Goal: Information Seeking & Learning: Compare options

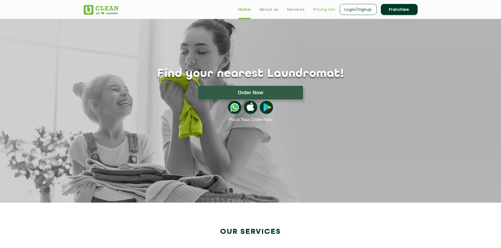
click at [317, 9] on link "Pricing List" at bounding box center [324, 9] width 22 height 6
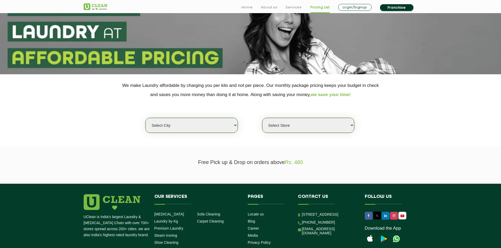
scroll to position [53, 0]
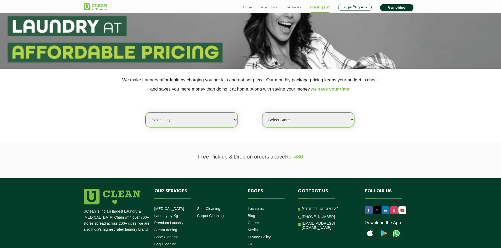
click at [186, 120] on select "Select city [GEOGRAPHIC_DATA] [GEOGRAPHIC_DATA] [GEOGRAPHIC_DATA] [GEOGRAPHIC_D…" at bounding box center [191, 119] width 92 height 15
select select "49"
click at [145, 112] on select "Select city [GEOGRAPHIC_DATA] [GEOGRAPHIC_DATA] [GEOGRAPHIC_DATA] [GEOGRAPHIC_D…" at bounding box center [191, 119] width 92 height 15
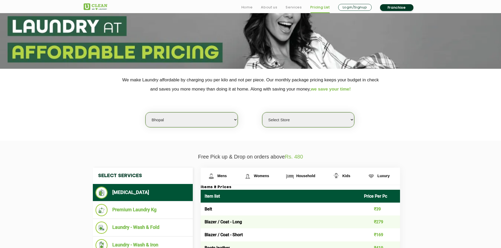
click at [274, 118] on select "Select Store [GEOGRAPHIC_DATA] [PERSON_NAME][GEOGRAPHIC_DATA][PERSON_NAME]" at bounding box center [308, 119] width 92 height 15
select select "457"
click at [262, 112] on select "Select Store [GEOGRAPHIC_DATA] [PERSON_NAME][GEOGRAPHIC_DATA][PERSON_NAME]" at bounding box center [308, 119] width 92 height 15
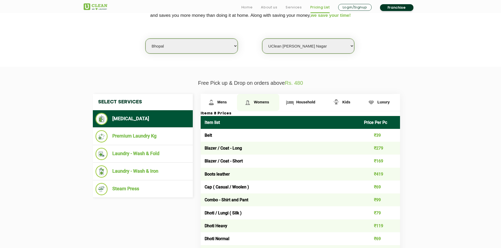
scroll to position [131, 0]
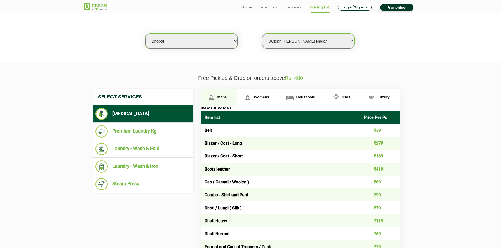
click at [221, 98] on span "Mens" at bounding box center [221, 97] width 9 height 4
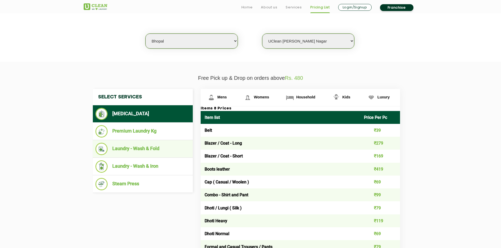
click at [149, 147] on li "Laundry - Wash & Fold" at bounding box center [142, 149] width 95 height 12
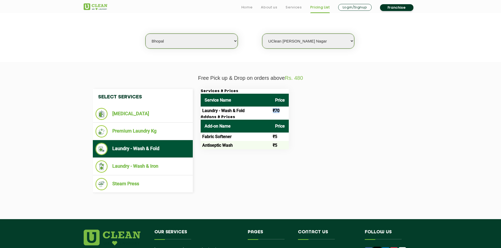
drag, startPoint x: 272, startPoint y: 109, endPoint x: 283, endPoint y: 110, distance: 10.6
click at [283, 110] on td "₹70" at bounding box center [280, 111] width 18 height 8
click at [323, 121] on div "Services & Prices Service Name Price Laundry - Wash & Fold ₹70 Addons & Prices …" at bounding box center [304, 119] width 215 height 60
click at [161, 164] on li "Laundry - Wash & Iron" at bounding box center [142, 167] width 95 height 12
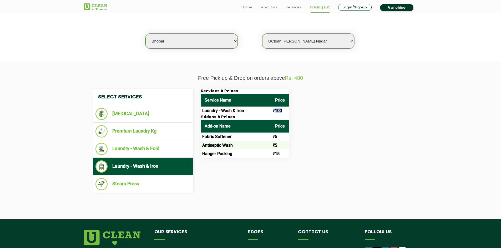
drag, startPoint x: 276, startPoint y: 109, endPoint x: 285, endPoint y: 110, distance: 9.3
click at [285, 110] on td "₹100" at bounding box center [280, 111] width 18 height 8
click at [306, 114] on div "Services & Prices Service Name Price Laundry - Wash & Iron ₹100 Addons & Prices…" at bounding box center [304, 123] width 215 height 69
click at [154, 128] on li "Premium Laundry Kg" at bounding box center [142, 131] width 95 height 12
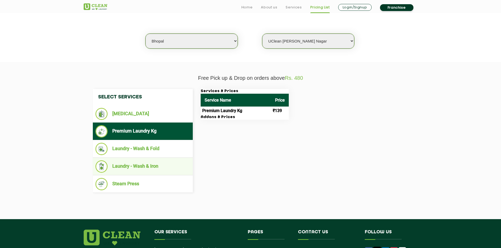
click at [145, 168] on li "Laundry - Wash & Iron" at bounding box center [142, 167] width 95 height 12
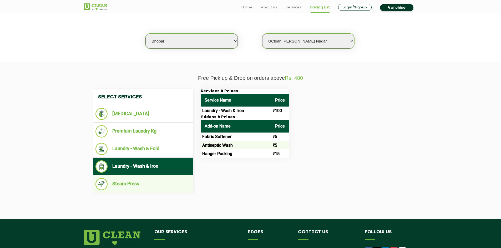
click at [142, 182] on li "Steam Press" at bounding box center [142, 184] width 95 height 12
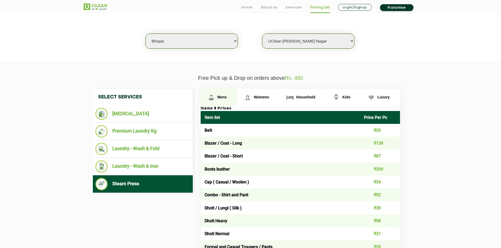
click at [221, 100] on link "Mens" at bounding box center [218, 97] width 37 height 17
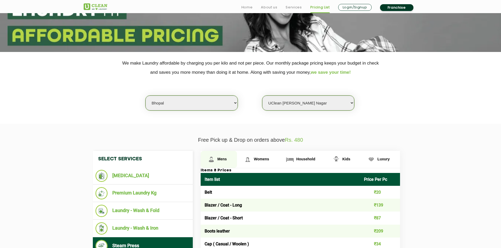
scroll to position [105, 0]
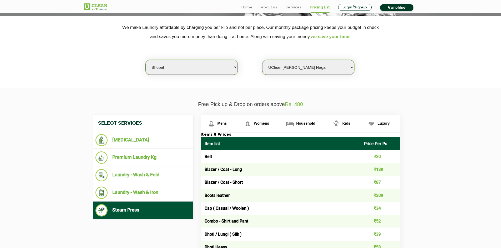
click at [192, 65] on select "Select city [GEOGRAPHIC_DATA] [GEOGRAPHIC_DATA] [GEOGRAPHIC_DATA] [GEOGRAPHIC_D…" at bounding box center [191, 67] width 92 height 15
select select "18"
click at [145, 60] on select "Select city [GEOGRAPHIC_DATA] [GEOGRAPHIC_DATA] [GEOGRAPHIC_DATA] [GEOGRAPHIC_D…" at bounding box center [191, 67] width 92 height 15
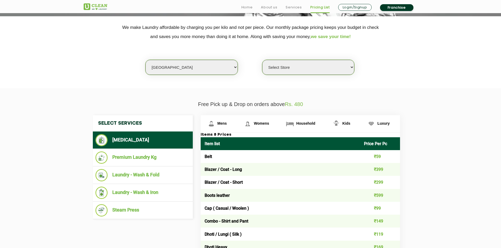
click at [293, 72] on select "Select Store [GEOGRAPHIC_DATA] [GEOGRAPHIC_DATA] [PERSON_NAME][GEOGRAPHIC_DATA]…" at bounding box center [308, 67] width 92 height 15
select select "48"
click at [262, 60] on select "Select Store [GEOGRAPHIC_DATA] [GEOGRAPHIC_DATA] [PERSON_NAME][GEOGRAPHIC_DATA]…" at bounding box center [308, 67] width 92 height 15
click at [155, 190] on li "Laundry - Wash & Iron" at bounding box center [142, 193] width 95 height 12
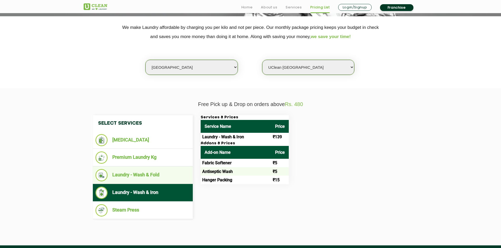
click at [166, 181] on li "Laundry - Wash & Fold" at bounding box center [142, 175] width 95 height 12
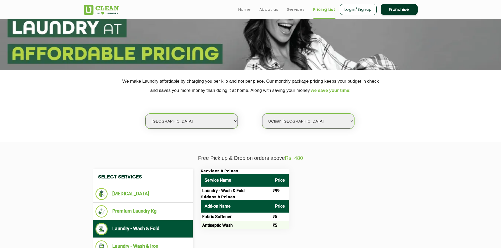
scroll to position [0, 0]
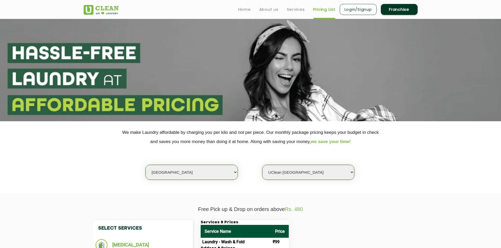
click at [89, 5] on img at bounding box center [101, 10] width 35 height 10
